Goal: Understand process/instructions: Learn how to perform a task or action

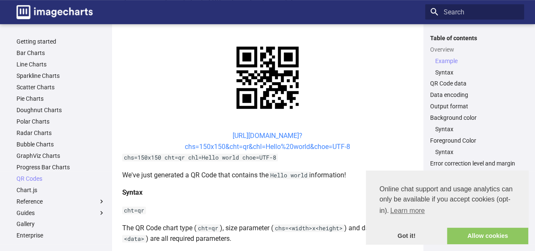
scroll to position [190, 0]
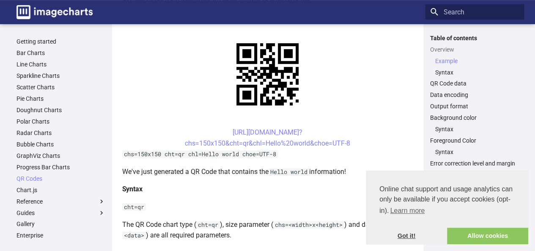
click at [401, 235] on link "Got it!" at bounding box center [406, 235] width 81 height 17
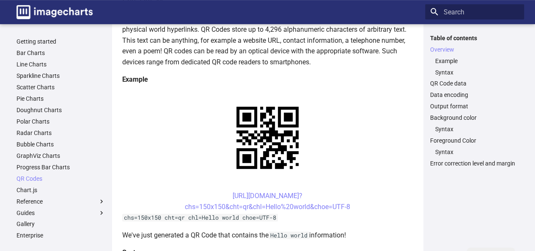
scroll to position [146, 0]
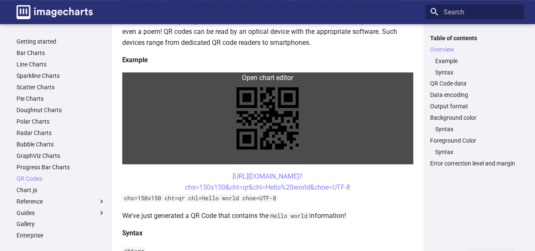
click at [275, 128] on link at bounding box center [267, 118] width 291 height 92
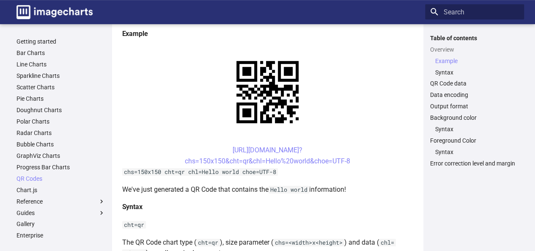
scroll to position [172, 0]
drag, startPoint x: 356, startPoint y: 159, endPoint x: 186, endPoint y: 152, distance: 169.6
click at [186, 152] on center "https://image-charts.com/chart? chs=150x150&cht=qr&chl=Hello%20world&choe=UTF-8" at bounding box center [267, 155] width 291 height 22
copy link "https://image-charts.com/chart? chs=150x150&cht=qr&chl=Hello%20world&choe=UTF-8"
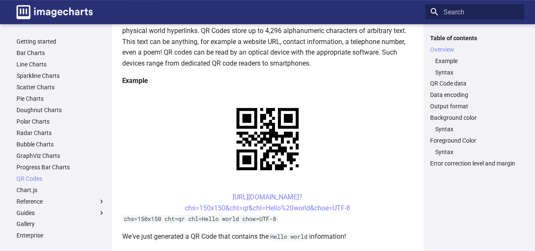
scroll to position [132, 0]
